Goal: Transaction & Acquisition: Purchase product/service

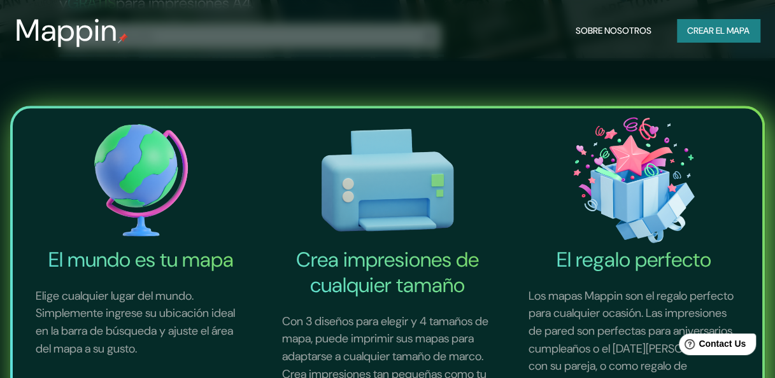
scroll to position [323, 0]
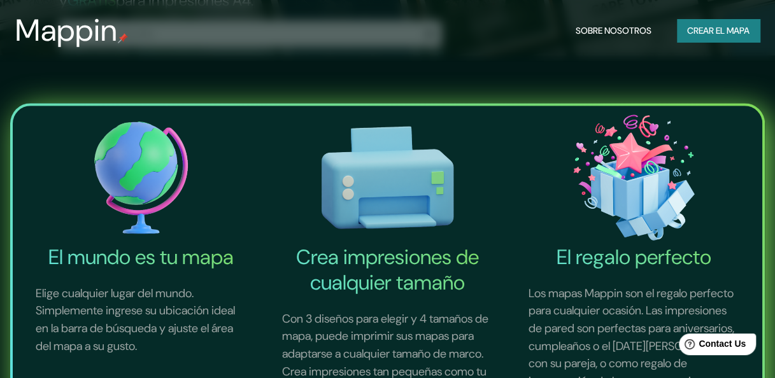
click at [133, 206] on img at bounding box center [140, 177] width 241 height 133
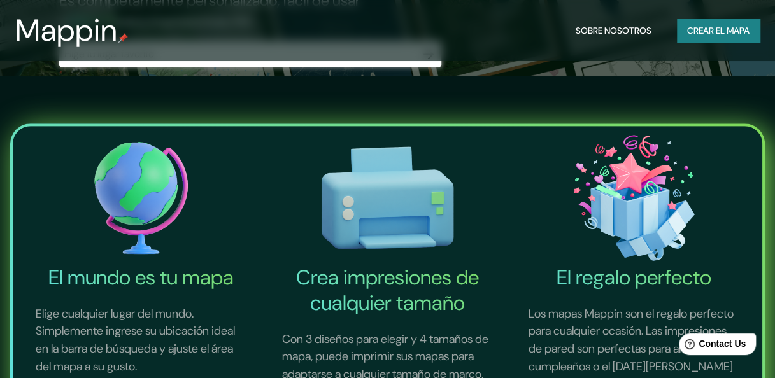
scroll to position [279, 0]
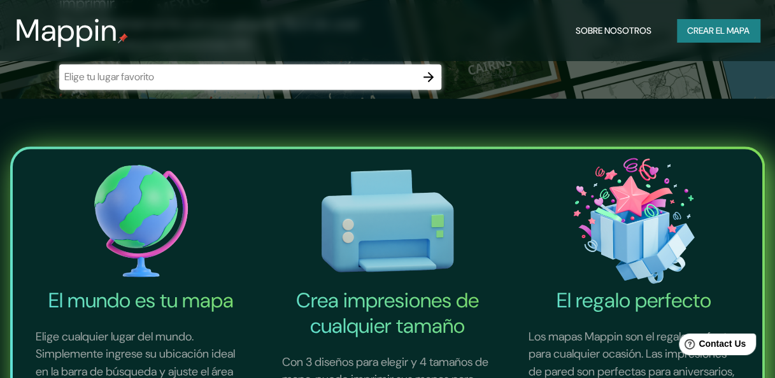
click at [155, 208] on img at bounding box center [140, 220] width 241 height 133
click at [162, 85] on div "​" at bounding box center [250, 76] width 382 height 25
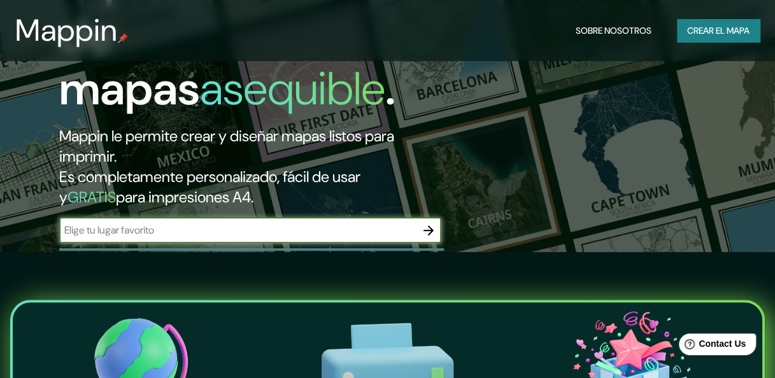
scroll to position [124, 0]
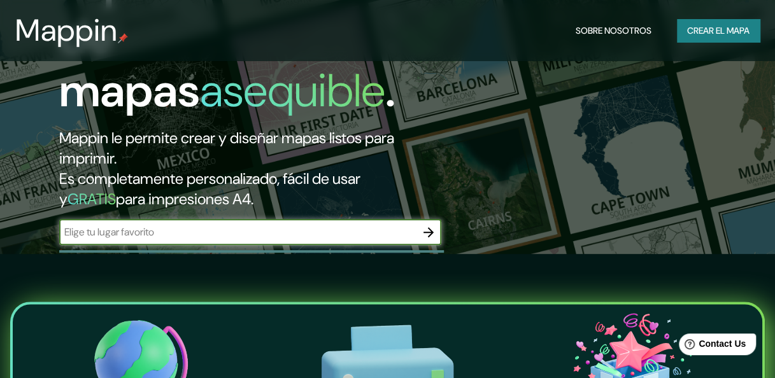
click at [428, 233] on icon "button" at bounding box center [428, 232] width 15 height 15
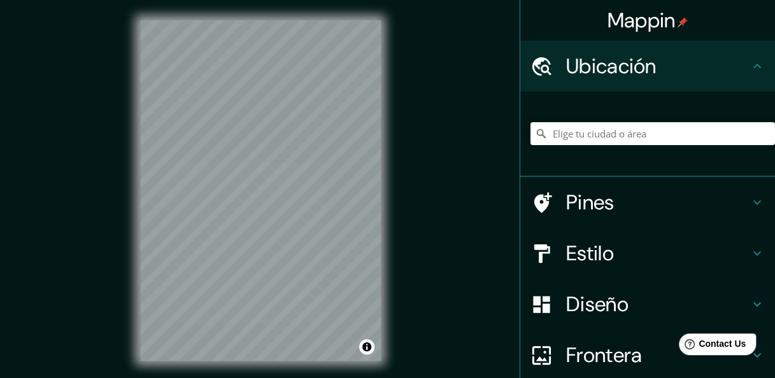
click at [568, 249] on h4 "Estilo" at bounding box center [657, 253] width 183 height 25
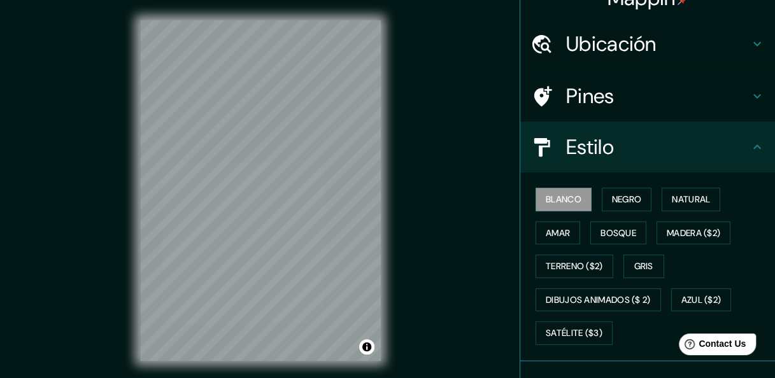
scroll to position [25, 0]
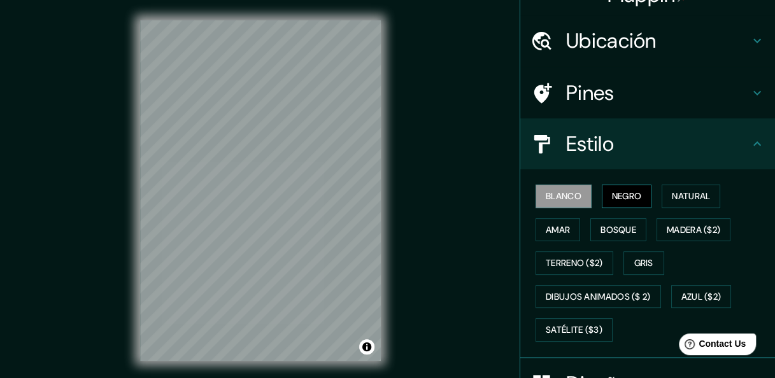
click at [618, 197] on font "Negro" at bounding box center [627, 196] width 30 height 16
click at [564, 226] on button "Amar" at bounding box center [557, 230] width 45 height 24
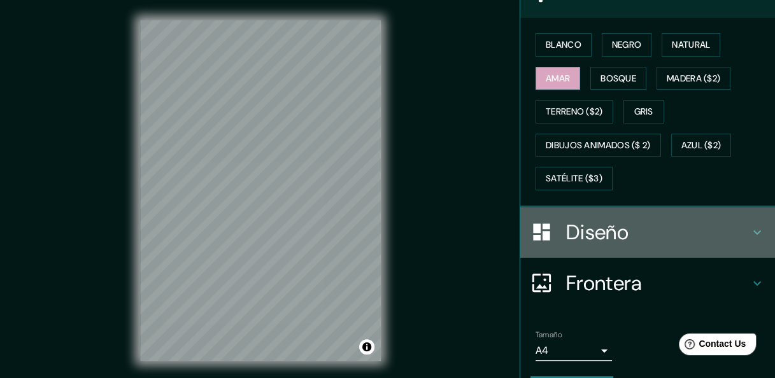
click at [566, 223] on h4 "Diseño" at bounding box center [657, 232] width 183 height 25
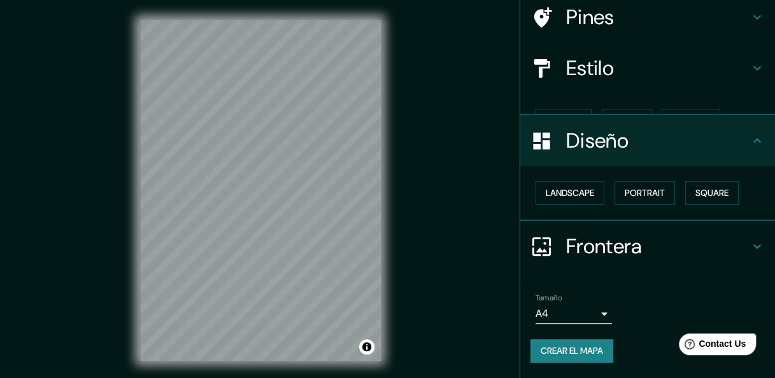
scroll to position [79, 0]
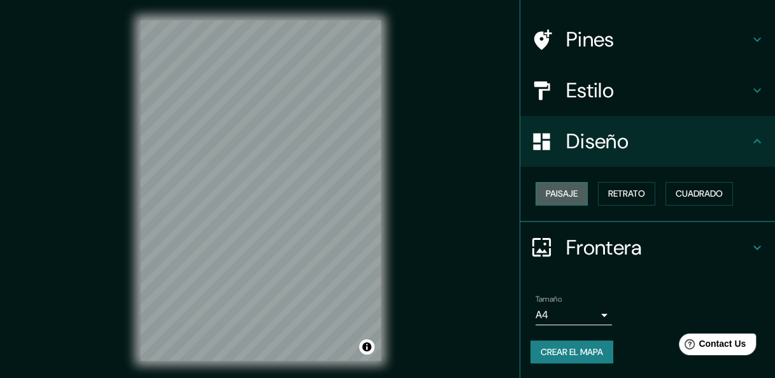
click at [560, 197] on font "Paisaje" at bounding box center [562, 194] width 32 height 16
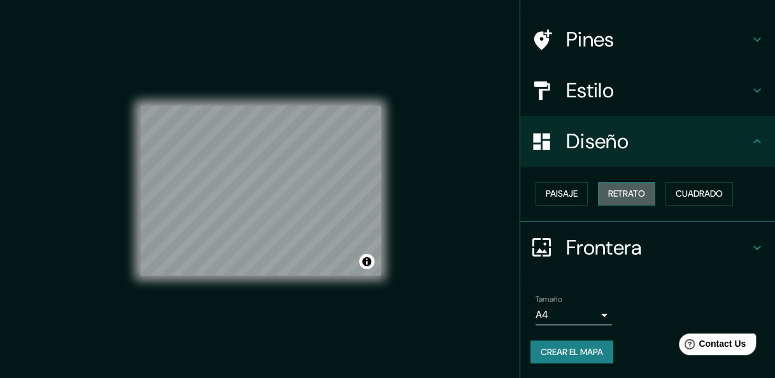
click at [608, 197] on font "Retrato" at bounding box center [626, 194] width 37 height 16
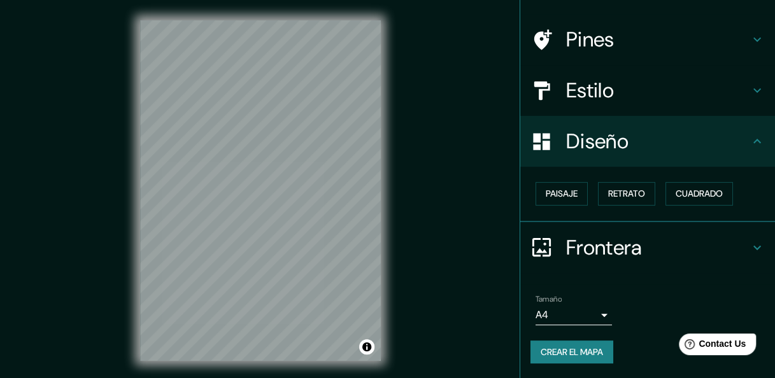
scroll to position [23, 0]
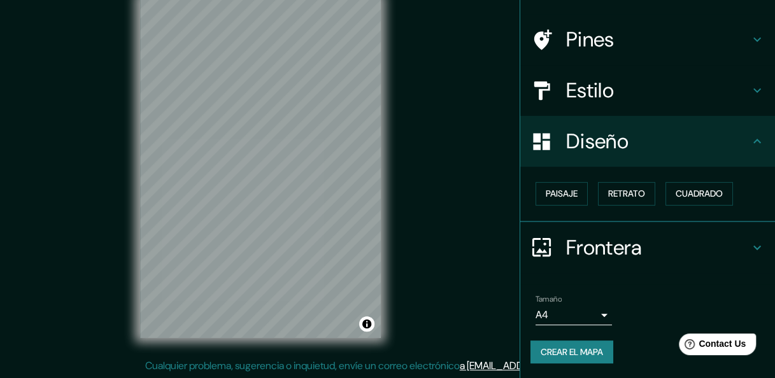
click at [632, 257] on h4 "Frontera" at bounding box center [657, 247] width 183 height 25
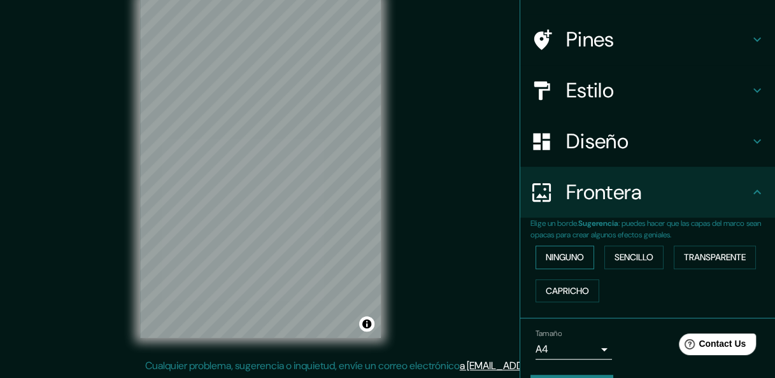
click at [572, 260] on font "Ninguno" at bounding box center [565, 258] width 38 height 16
click at [563, 308] on div "Elige un borde. Sugerencia : puedes hacer que las capas del marco sean opacas p…" at bounding box center [647, 268] width 255 height 101
click at [565, 292] on font "Capricho" at bounding box center [567, 291] width 43 height 16
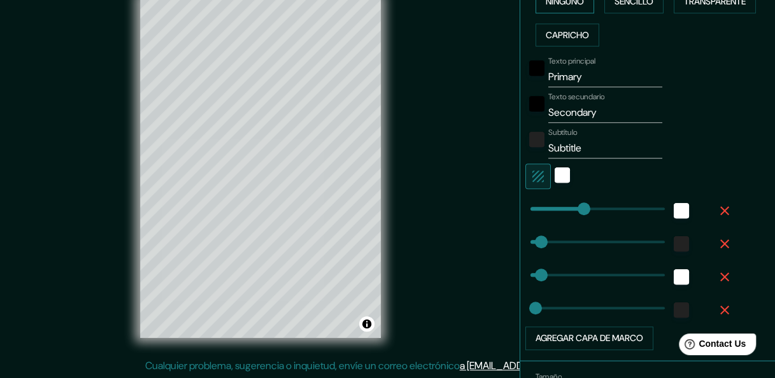
scroll to position [335, 0]
type input "301"
drag, startPoint x: 598, startPoint y: 208, endPoint x: 631, endPoint y: 208, distance: 33.1
type input "30"
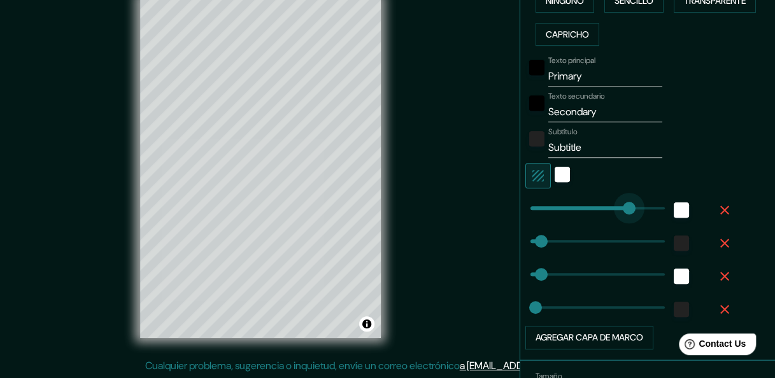
type input "15"
